Goal: Find specific page/section: Find specific page/section

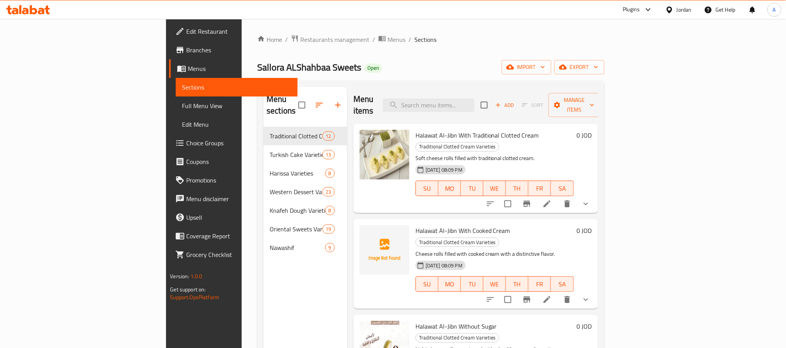
click at [182, 104] on span "Full Menu View" at bounding box center [236, 105] width 109 height 9
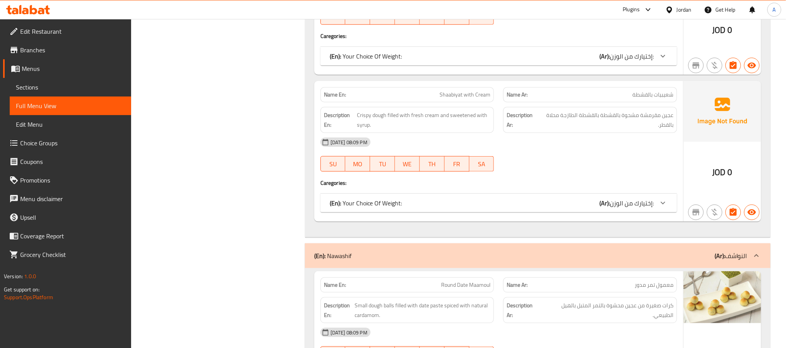
scroll to position [291, 0]
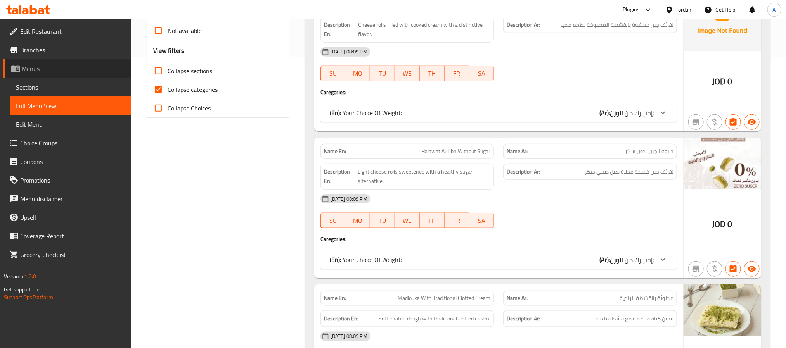
click at [16, 67] on icon at bounding box center [15, 68] width 9 height 9
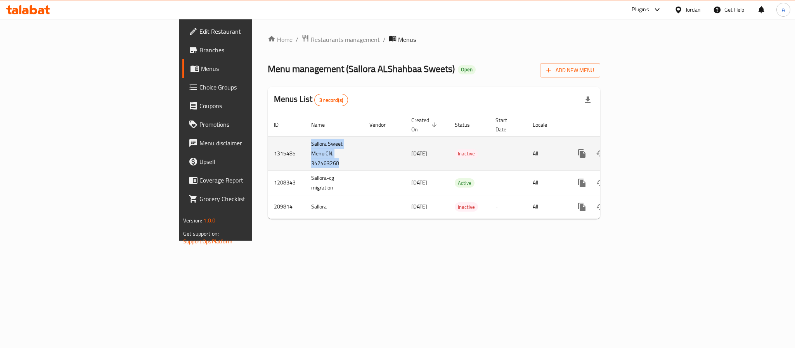
drag, startPoint x: 230, startPoint y: 152, endPoint x: 185, endPoint y: 134, distance: 48.3
click at [305, 137] on td "Sallora Sweet Menu CN. 342463260" at bounding box center [334, 154] width 58 height 34
click at [647, 144] on link "enhanced table" at bounding box center [637, 153] width 19 height 19
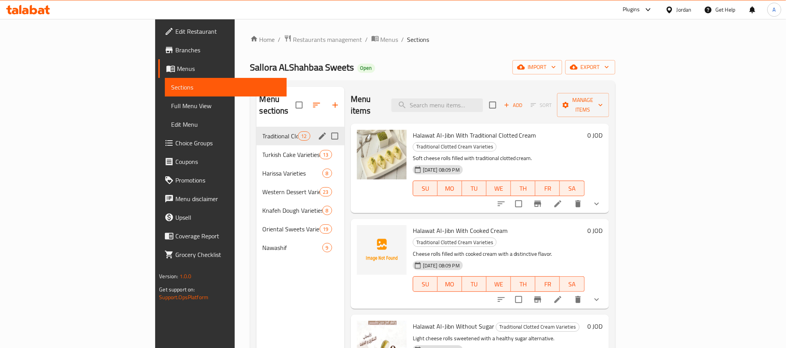
click at [256, 131] on div "Traditional Clotted Cream Varieties 12" at bounding box center [300, 136] width 88 height 19
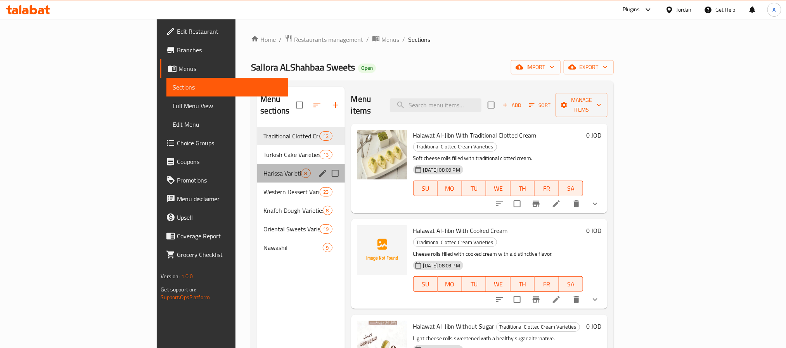
click at [257, 164] on div "Harissa Varieties 8" at bounding box center [301, 173] width 88 height 19
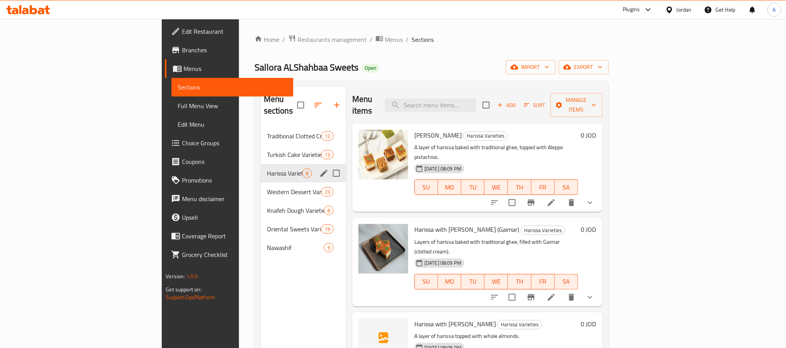
click at [267, 150] on span "Turkish Cake Varieties" at bounding box center [294, 154] width 54 height 9
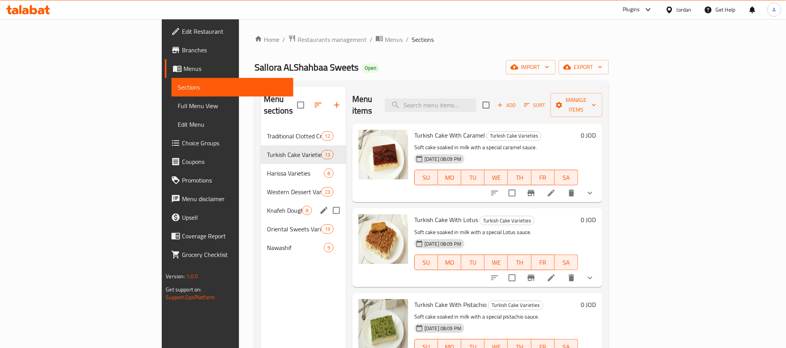
click at [261, 205] on div "Knafeh Dough Varieties 8" at bounding box center [303, 210] width 85 height 19
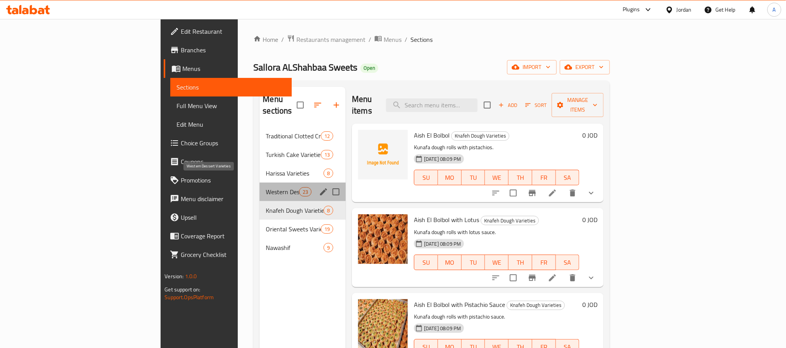
click at [266, 187] on span "Western Dessert Varieties" at bounding box center [282, 191] width 33 height 9
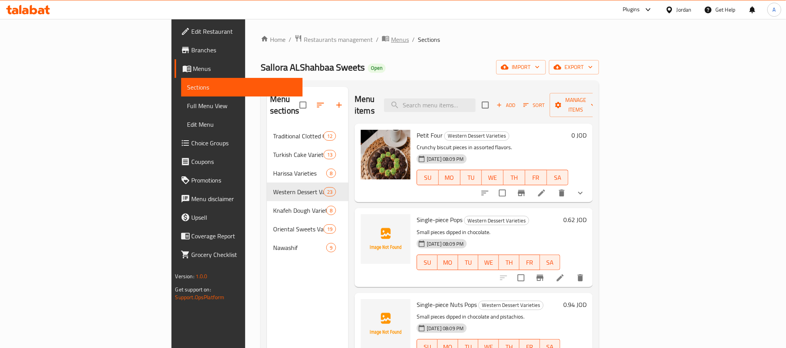
click at [391, 42] on span "Menus" at bounding box center [400, 39] width 18 height 9
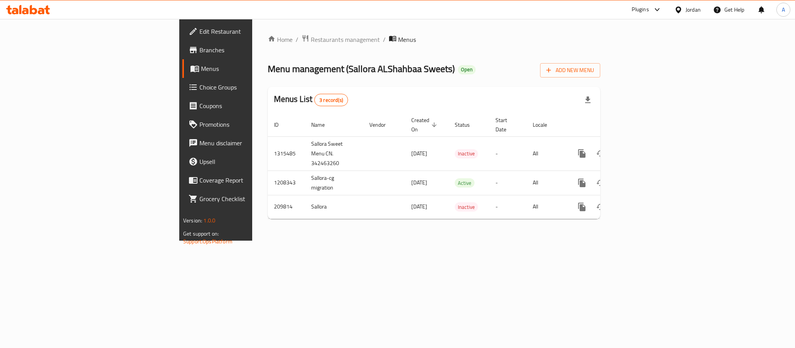
click at [201, 69] on span "Menus" at bounding box center [253, 68] width 105 height 9
click at [692, 13] on div "Jordan" at bounding box center [692, 9] width 15 height 9
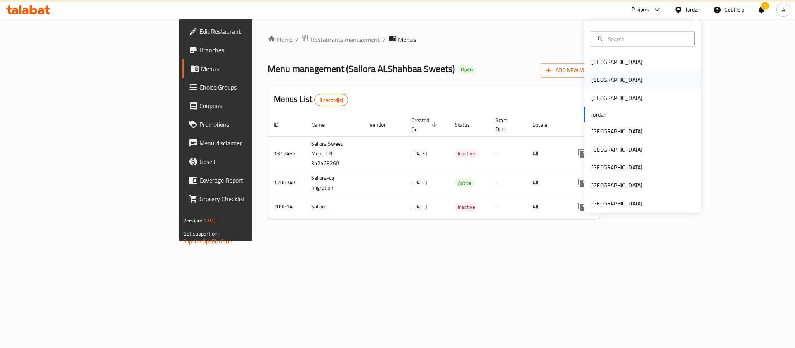
click at [599, 74] on div "Egypt" at bounding box center [617, 80] width 64 height 18
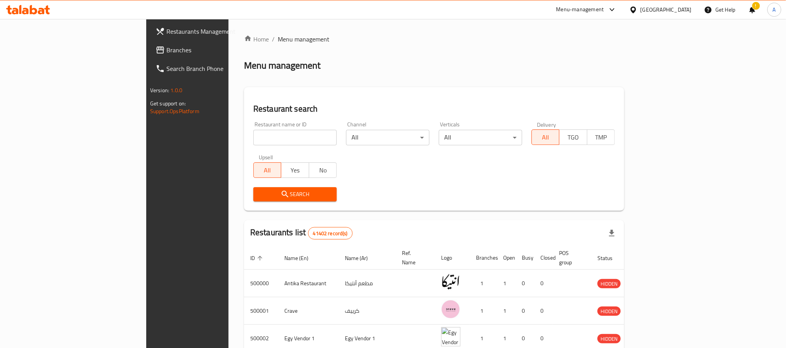
click at [253, 132] on input "search" at bounding box center [294, 138] width 83 height 16
paste input "698788"
type input "698788"
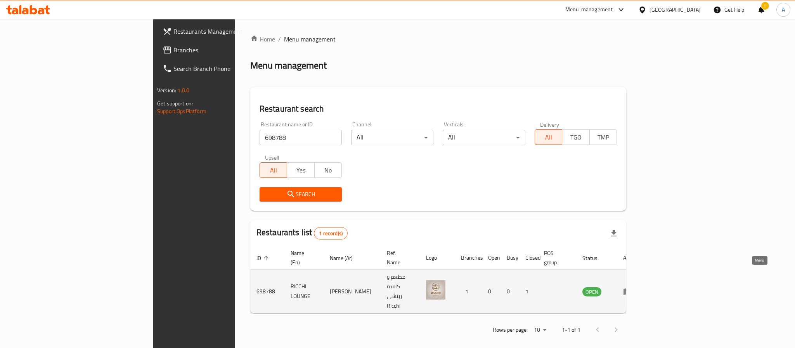
click at [632, 287] on icon "enhanced table" at bounding box center [627, 291] width 9 height 9
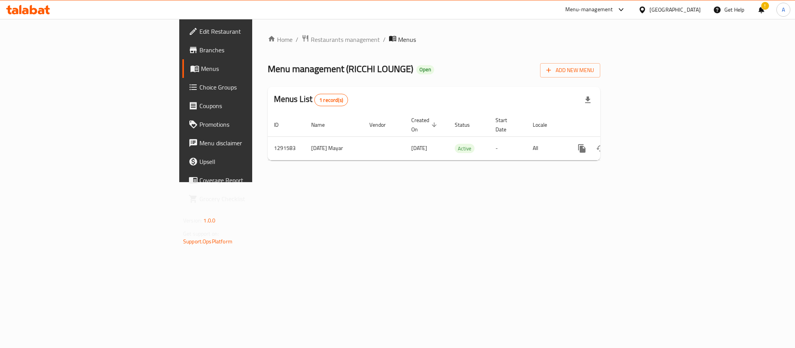
click at [459, 63] on div "Menu management ( RICCHI LOUNGE ) Open Add New Menu" at bounding box center [434, 68] width 332 height 17
click at [690, 12] on div "Egypt" at bounding box center [674, 9] width 51 height 9
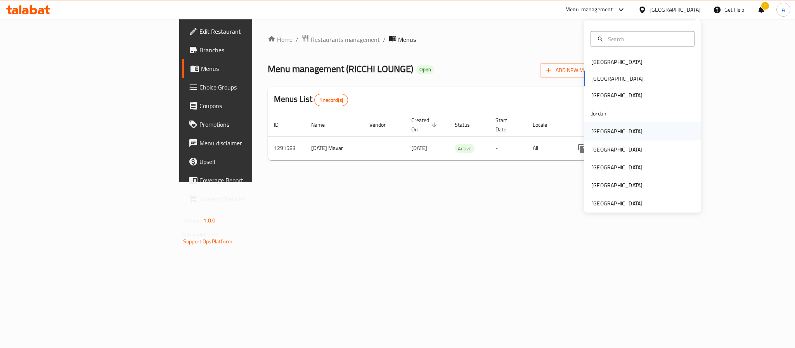
click at [600, 130] on div "Kuwait" at bounding box center [617, 132] width 64 height 18
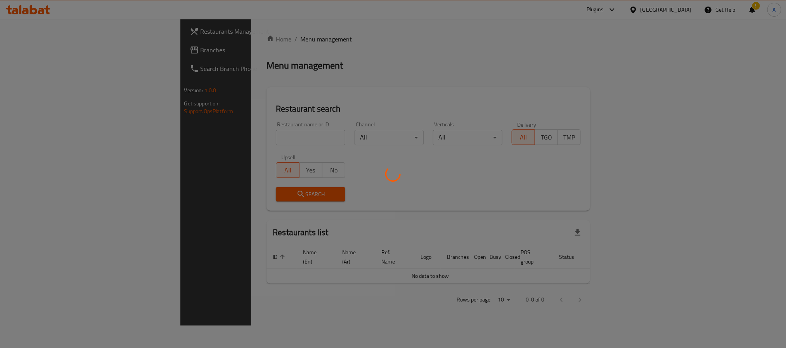
click at [194, 138] on div at bounding box center [393, 174] width 786 height 348
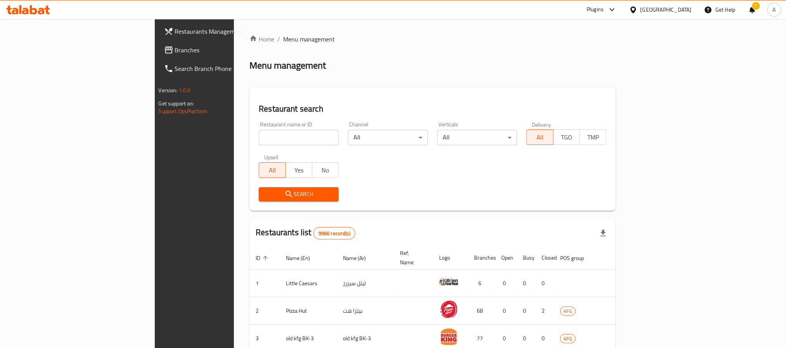
click at [259, 138] on input "search" at bounding box center [299, 138] width 80 height 16
paste input "Naqi water"
type input "Naqi water"
click button "Search" at bounding box center [299, 194] width 80 height 14
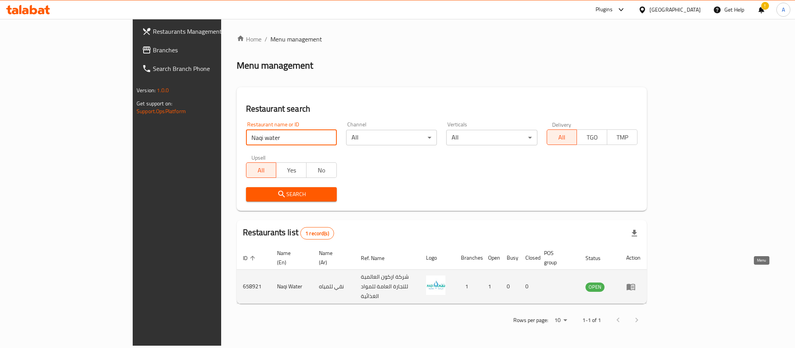
click at [635, 282] on icon "enhanced table" at bounding box center [630, 286] width 9 height 9
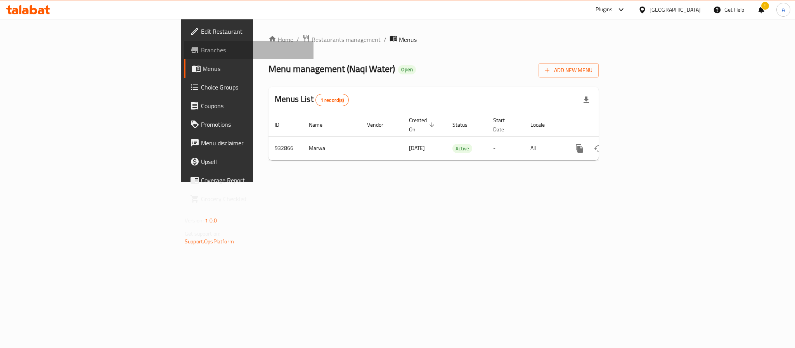
click at [184, 57] on link "Branches" at bounding box center [249, 50] width 130 height 19
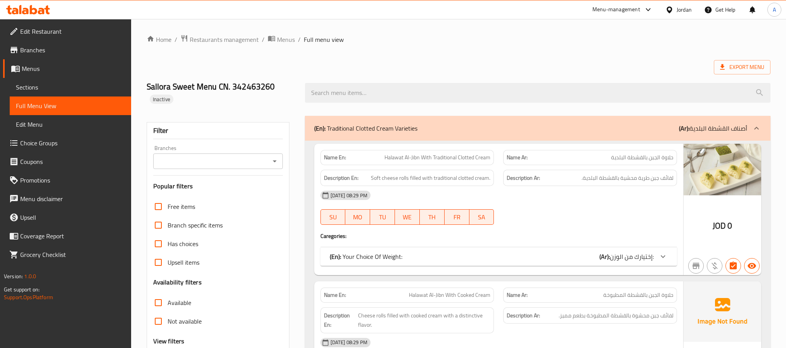
scroll to position [1338, 0]
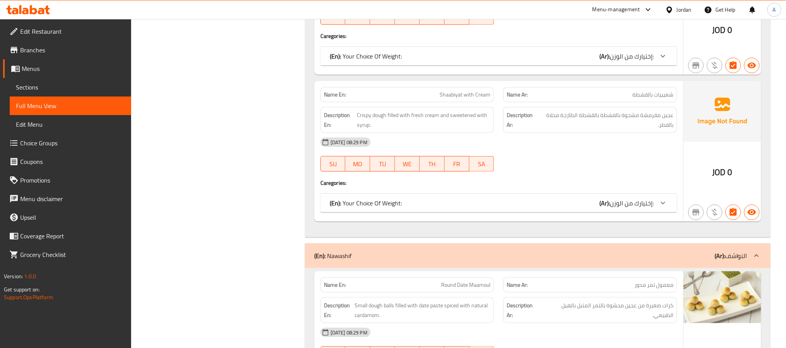
scroll to position [291, 0]
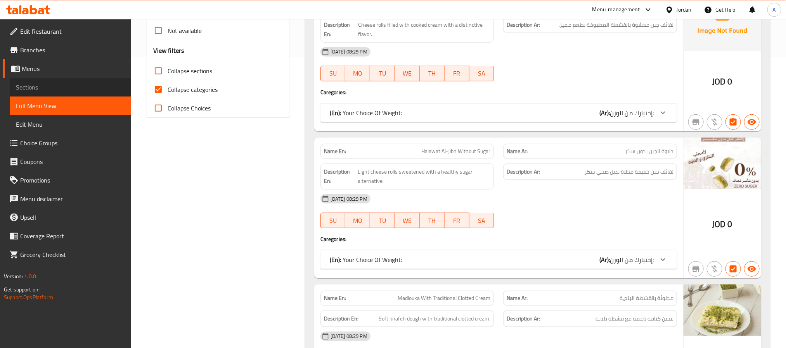
click at [54, 84] on span "Sections" at bounding box center [70, 87] width 109 height 9
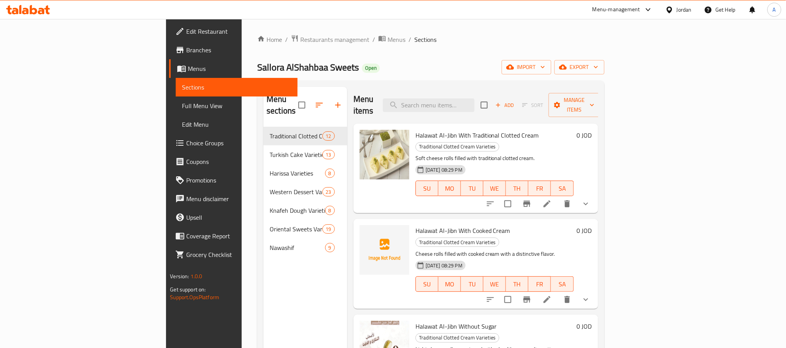
click at [188, 66] on span "Menus" at bounding box center [239, 68] width 103 height 9
